Goal: Information Seeking & Learning: Find specific fact

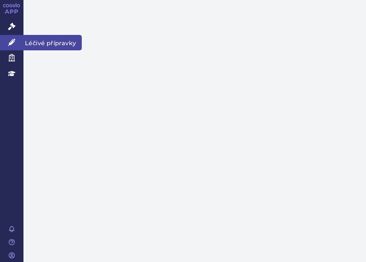
click at [14, 39] on icon at bounding box center [11, 42] width 7 height 7
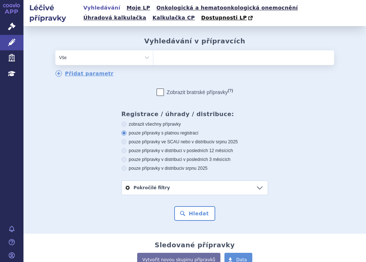
click at [167, 59] on ul at bounding box center [243, 56] width 181 height 12
click at [153, 59] on select at bounding box center [153, 57] width 0 height 15
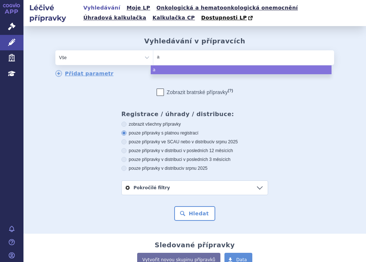
type input "as"
type input "aspa"
type input "aspave"
type input "aspavel"
type input "aspaveli"
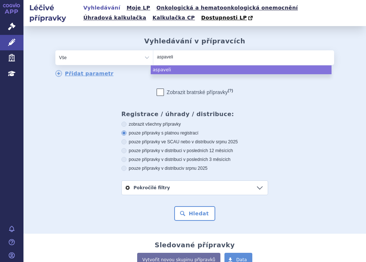
select select "aspaveli"
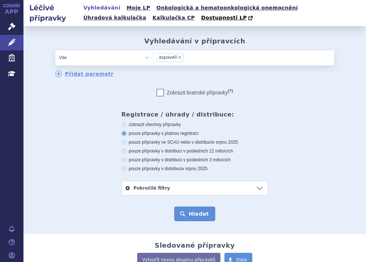
click at [197, 215] on button "Hledat" at bounding box center [194, 213] width 41 height 15
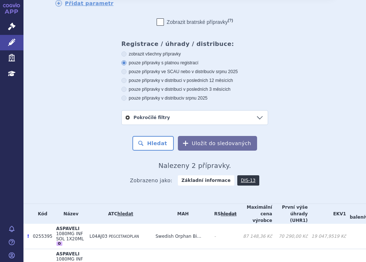
scroll to position [134, 0]
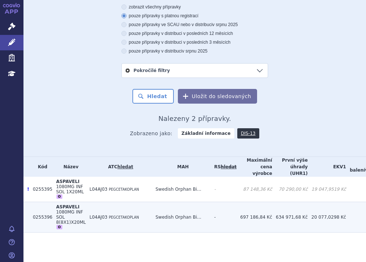
click at [89, 214] on span "L04AJ03" at bounding box center [98, 216] width 18 height 5
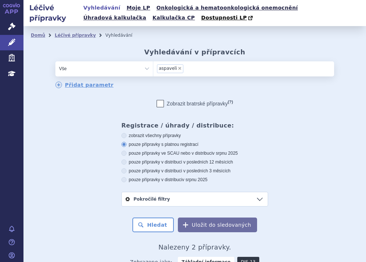
scroll to position [134, 0]
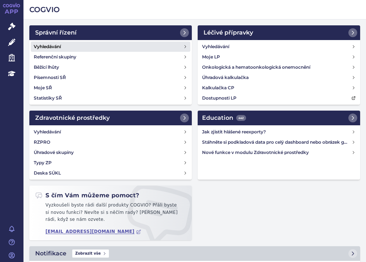
click at [54, 43] on h4 "Vyhledávání" at bounding box center [47, 46] width 27 height 7
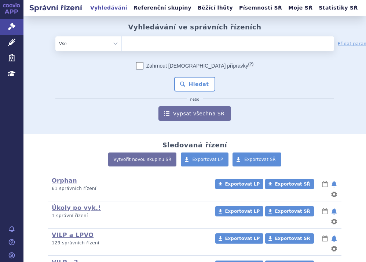
click at [140, 41] on ul at bounding box center [206, 42] width 168 height 12
click at [122, 41] on select at bounding box center [121, 43] width 0 height 15
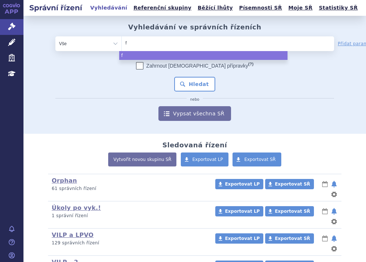
type input "fa"
type input "fab"
type input "fabh"
type input "fabhal"
type input "fabhalta"
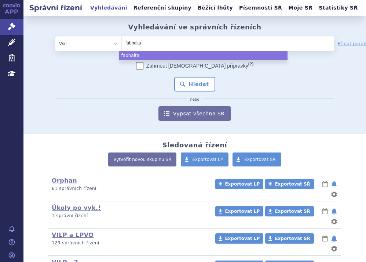
select select "fabhalta"
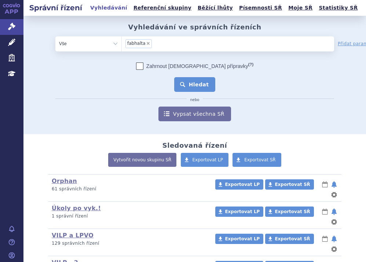
click at [191, 84] on button "Hledat" at bounding box center [194, 84] width 41 height 15
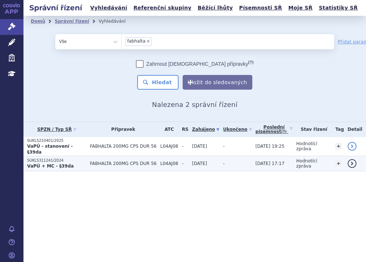
click at [58, 158] on p "SUKLS311241/2024" at bounding box center [56, 160] width 59 height 5
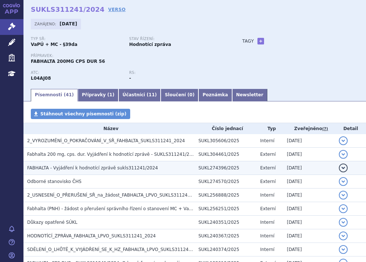
scroll to position [73, 0]
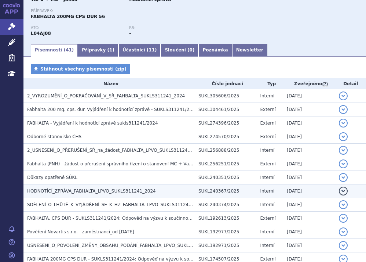
click at [61, 192] on span "HODNOTÍCÍ_ZPRÁVA_FABHALTA_LPVO_SUKLS311241_2024" at bounding box center [91, 190] width 129 height 5
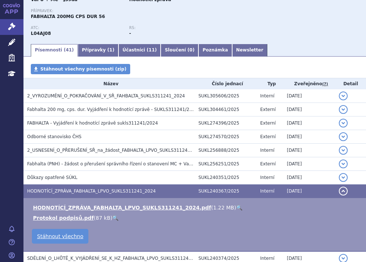
click at [236, 205] on link "🔍" at bounding box center [239, 207] width 6 height 6
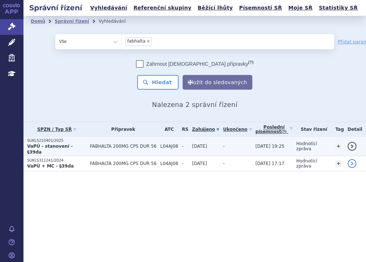
click at [59, 142] on p "SUKLS210401/2025" at bounding box center [56, 140] width 59 height 5
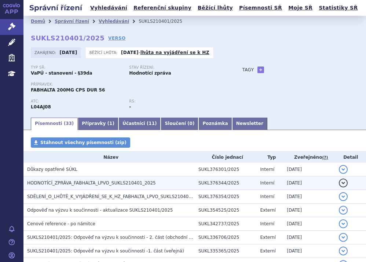
click at [90, 182] on span "HODNOTÍCÍ_ZPRÁVA_FABHALTA_LPVO_SUKLS210401_2025" at bounding box center [91, 182] width 129 height 5
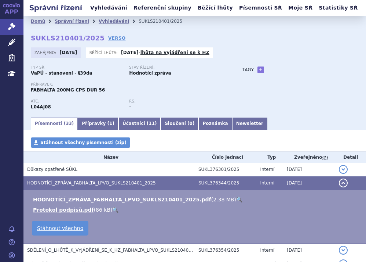
click at [236, 198] on link "🔍" at bounding box center [239, 199] width 6 height 6
